Goal: Task Accomplishment & Management: Manage account settings

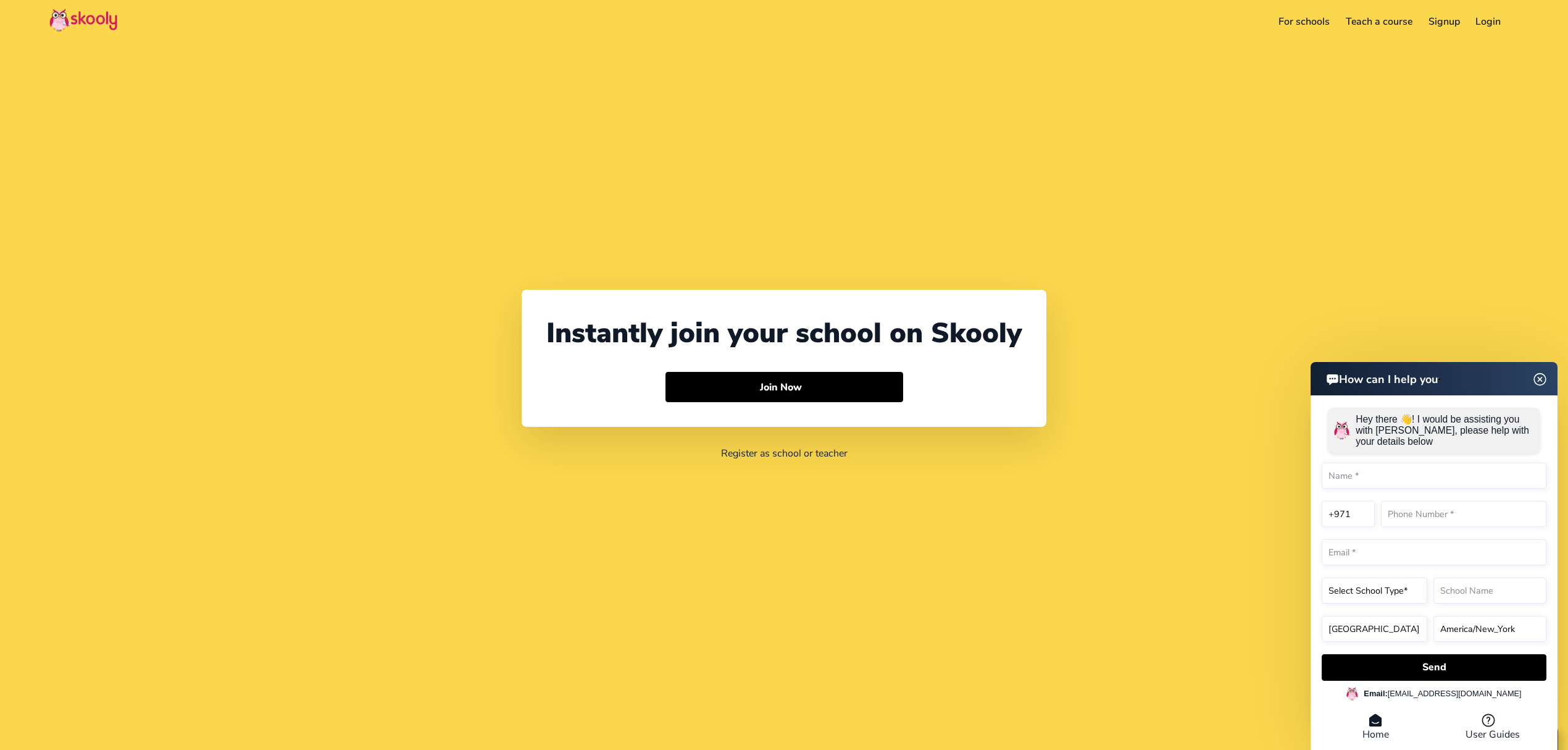
select select "971"
select select "[GEOGRAPHIC_DATA]"
select select "[GEOGRAPHIC_DATA]/[GEOGRAPHIC_DATA]"
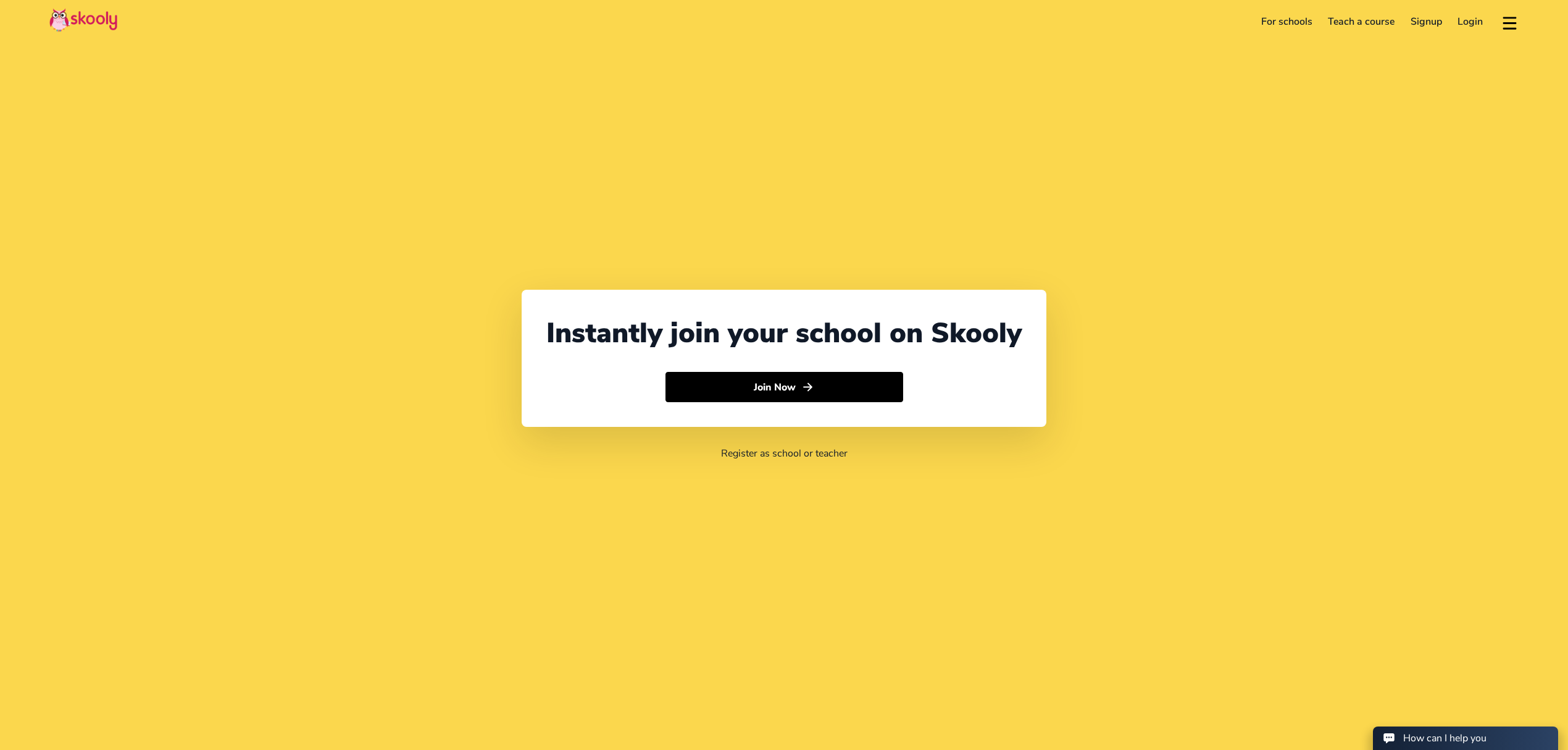
select select "971"
select select "[GEOGRAPHIC_DATA]"
select select "[GEOGRAPHIC_DATA]/[GEOGRAPHIC_DATA]"
